Goal: Find specific page/section

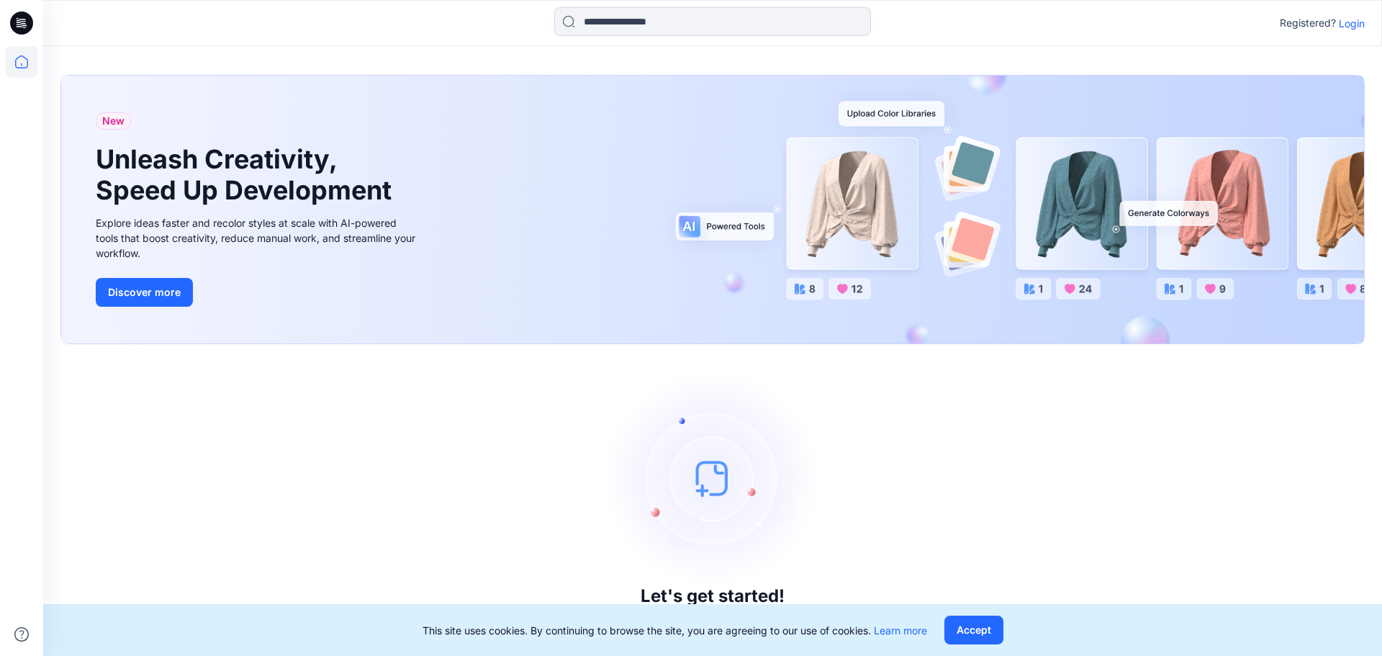
click at [1348, 22] on p "Login" at bounding box center [1351, 23] width 26 height 15
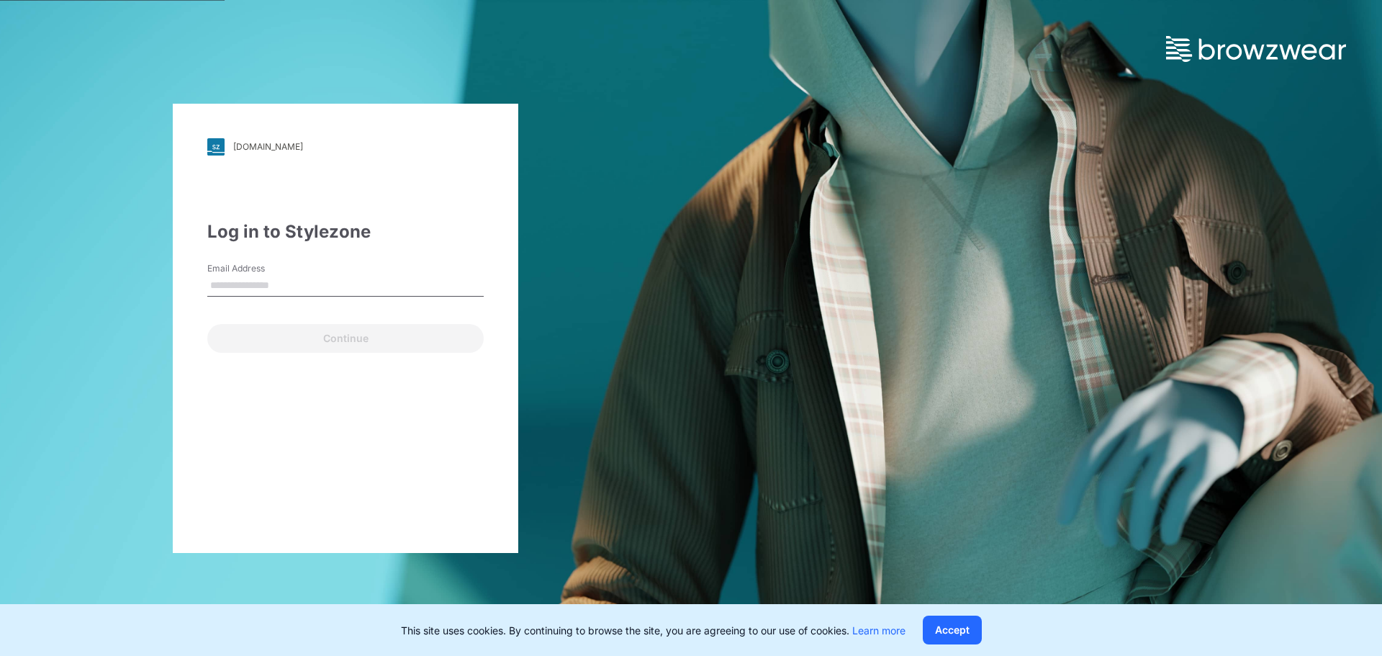
type input "**********"
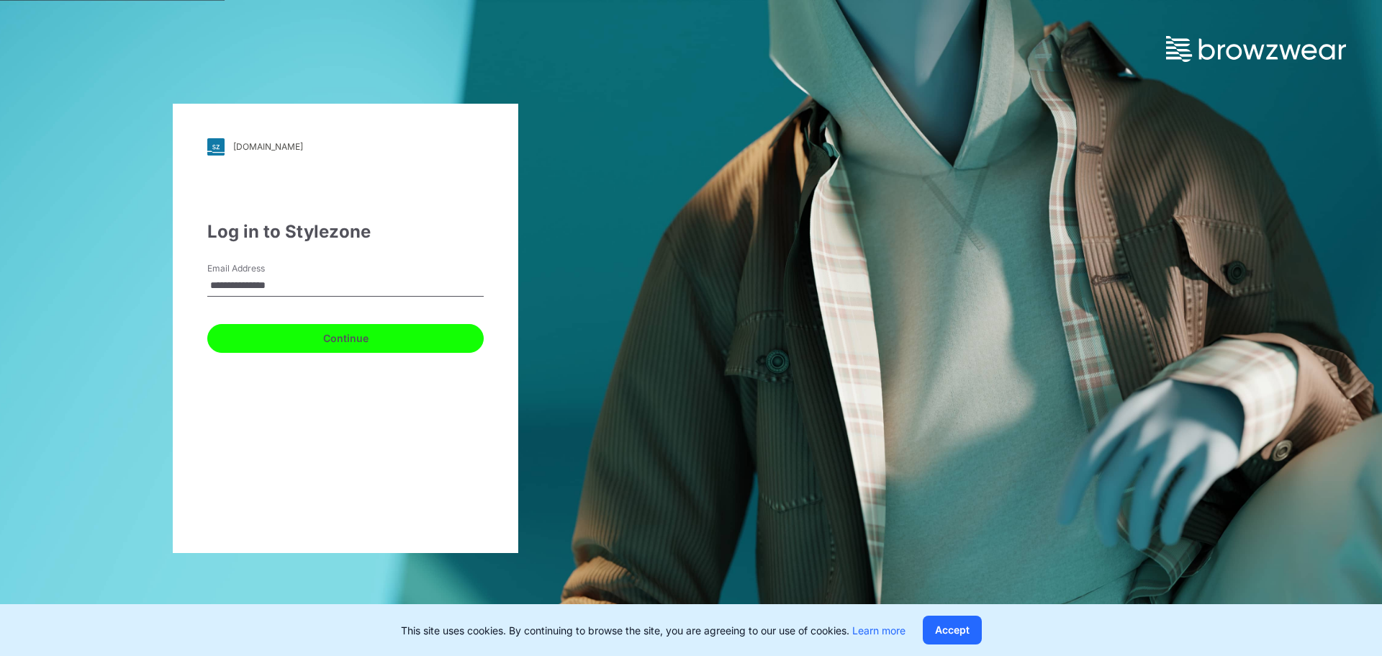
click at [263, 334] on button "Continue" at bounding box center [345, 338] width 276 height 29
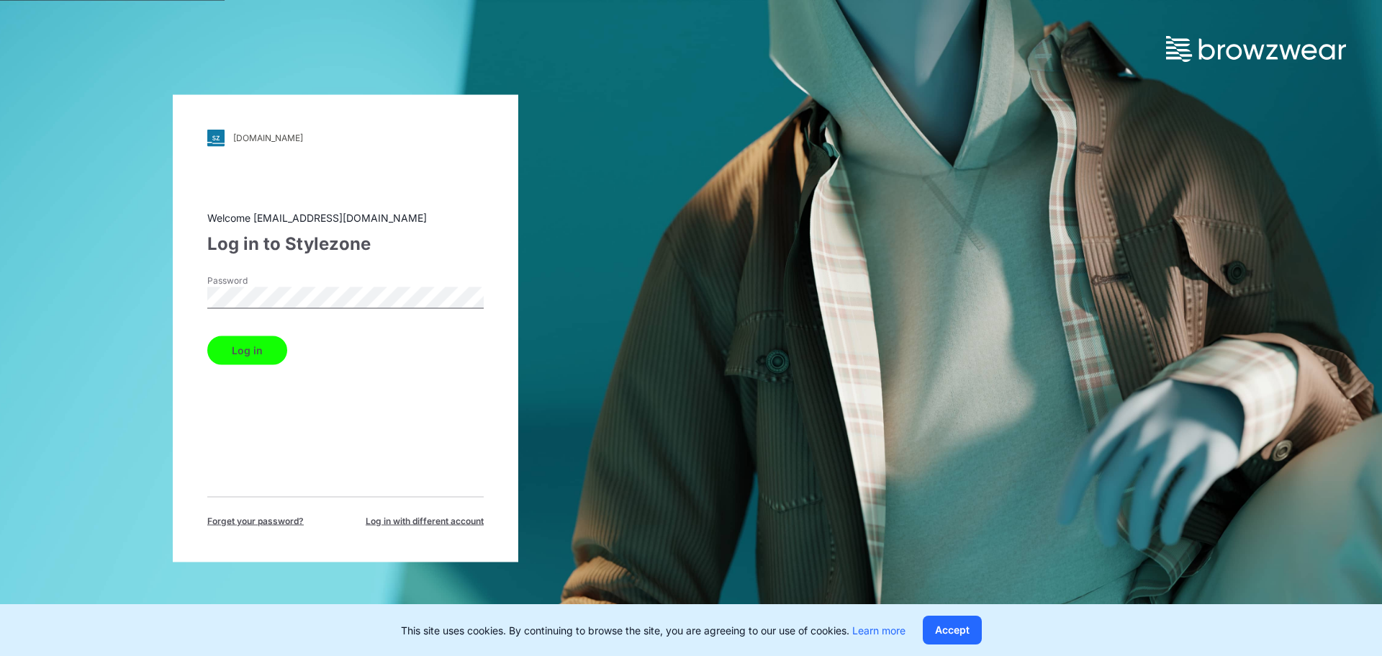
click at [278, 348] on button "Log in" at bounding box center [247, 349] width 80 height 29
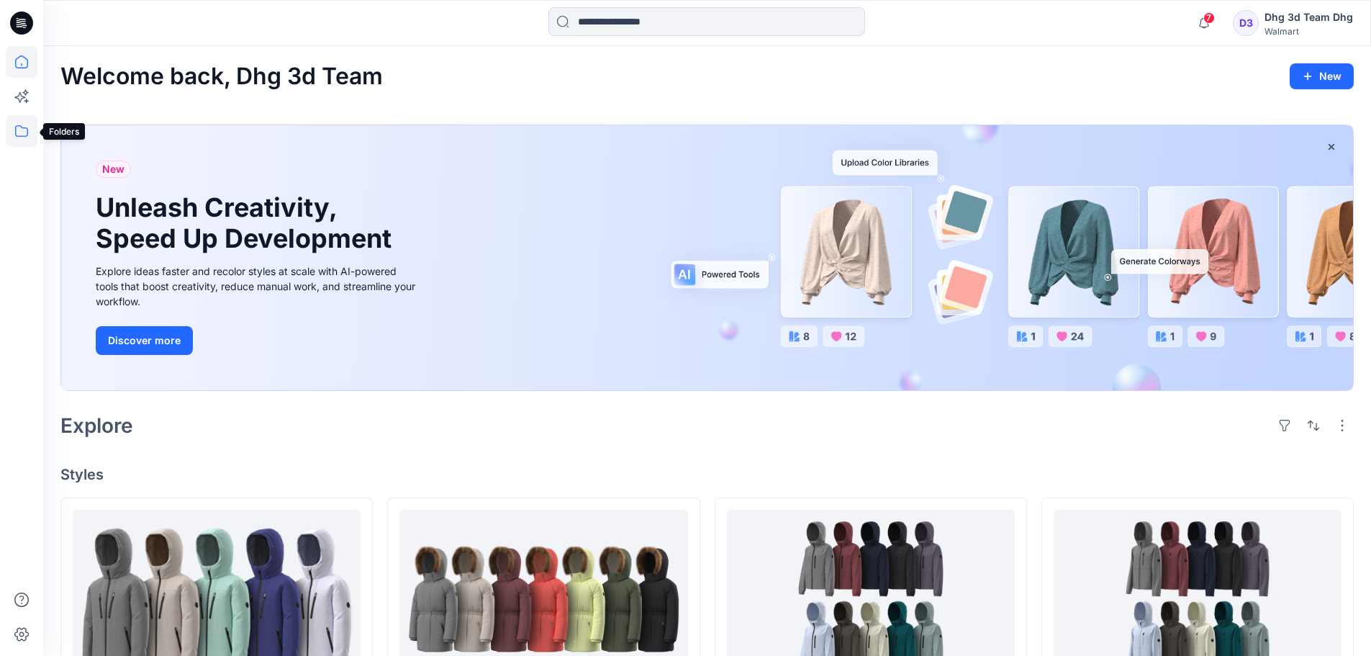
click at [24, 134] on icon at bounding box center [22, 131] width 32 height 32
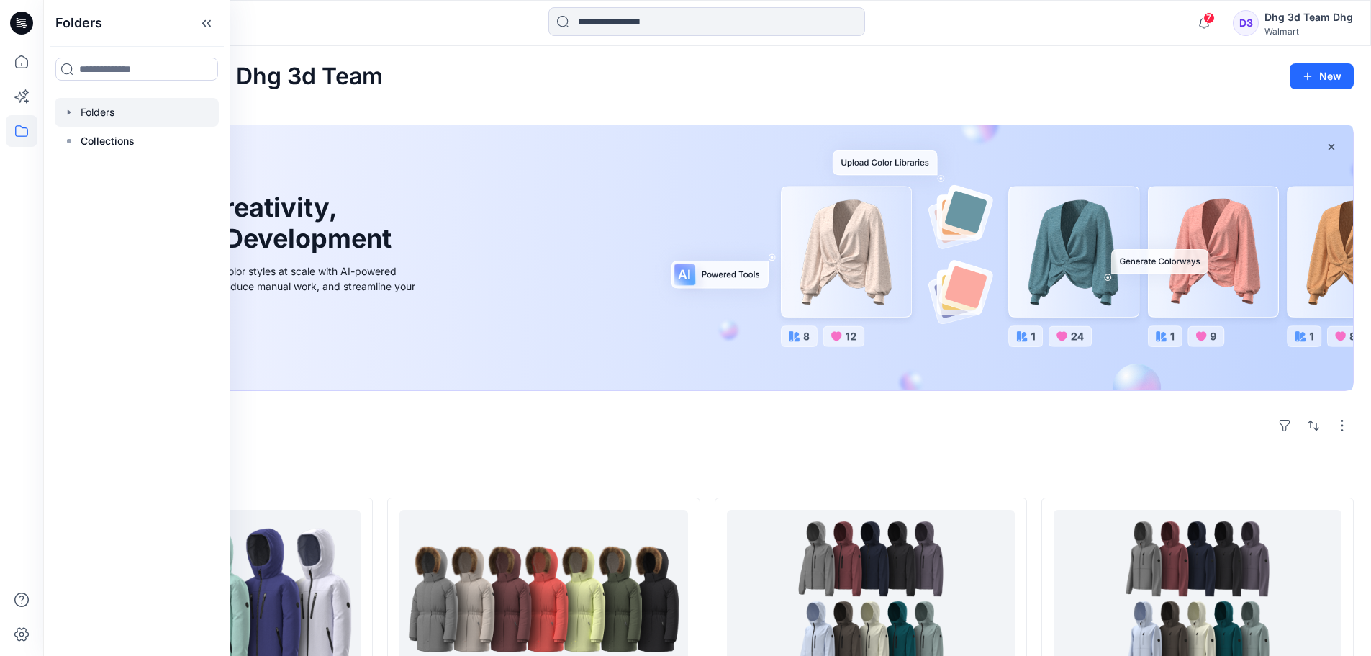
click at [75, 111] on div at bounding box center [137, 112] width 164 height 29
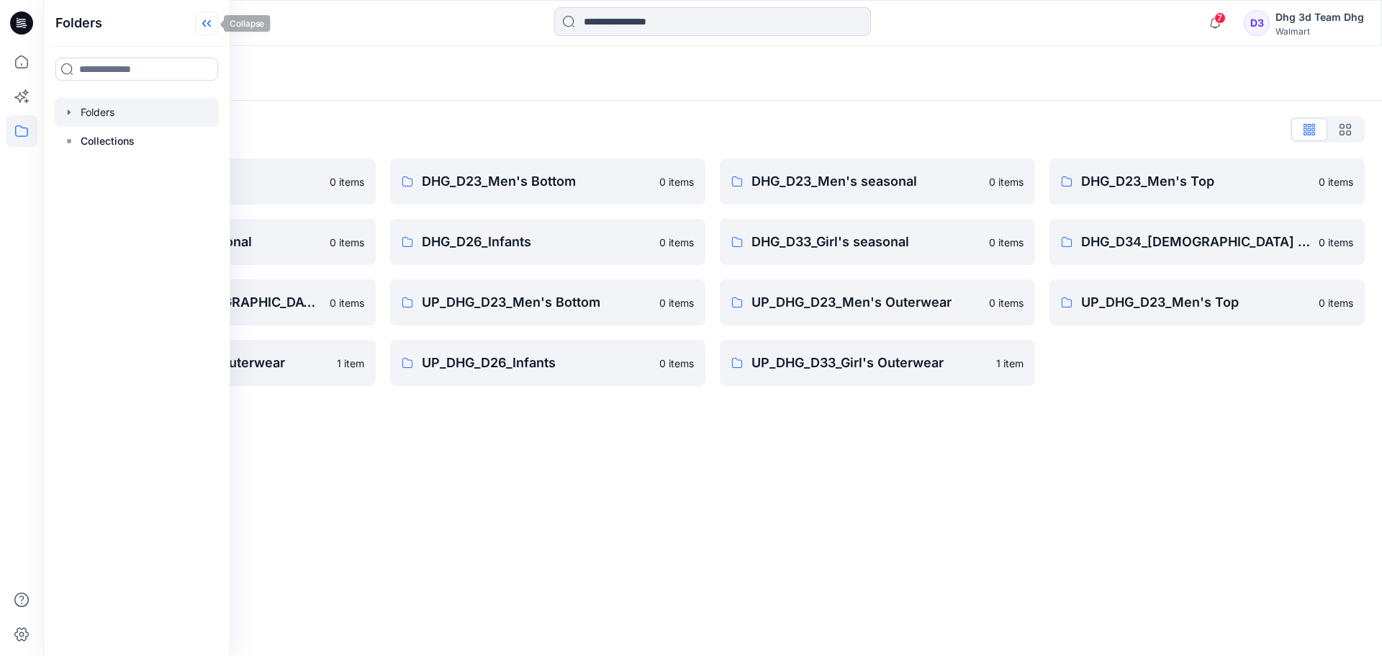
click at [209, 20] on icon at bounding box center [206, 24] width 23 height 24
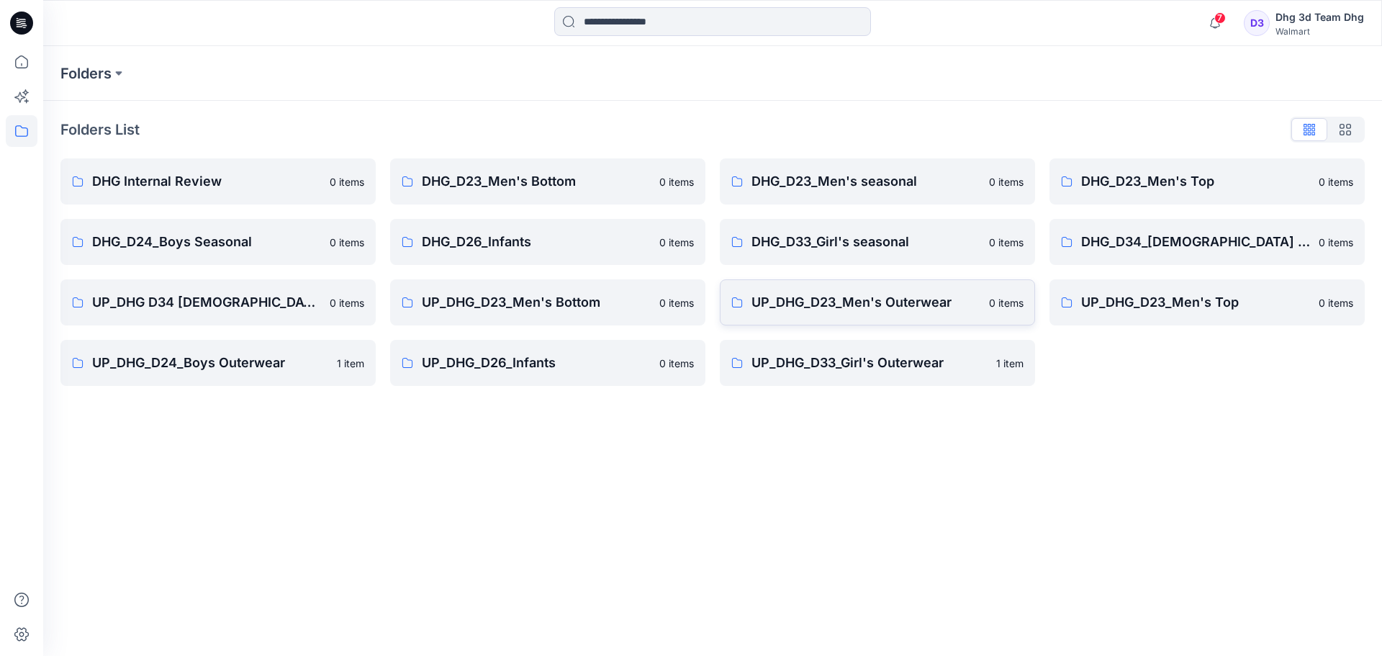
click at [907, 299] on p "UP_DHG_D23_Men's Outerwear" at bounding box center [865, 302] width 229 height 20
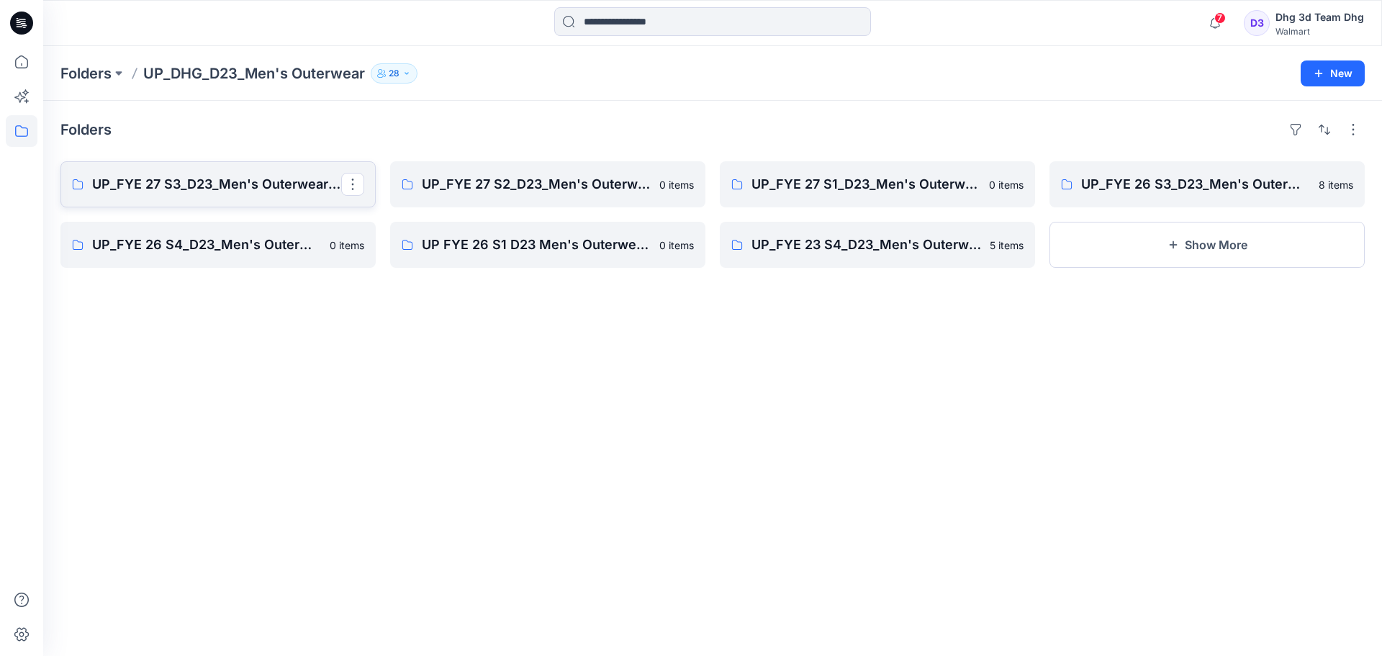
click at [234, 191] on p "UP_FYE 27 S3_D23_Men's Outerwear - DHG" at bounding box center [216, 184] width 249 height 20
